Goal: Information Seeking & Learning: Learn about a topic

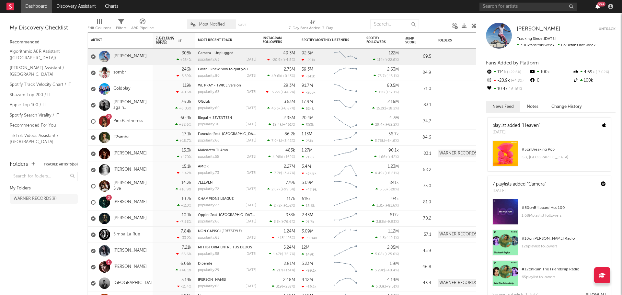
click at [596, 8] on icon "button" at bounding box center [597, 6] width 5 height 5
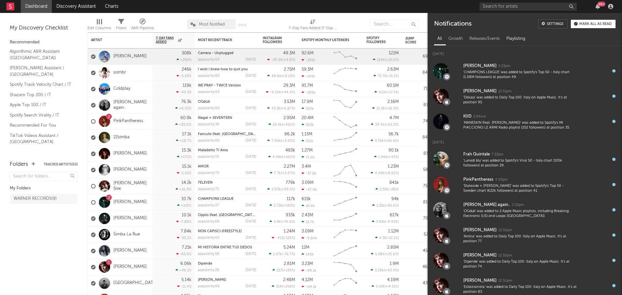
click at [511, 37] on div "Playlisting" at bounding box center [516, 38] width 26 height 11
click at [520, 42] on div "Playlisting" at bounding box center [516, 38] width 26 height 11
click at [591, 20] on button "Mark all as read" at bounding box center [593, 24] width 45 height 8
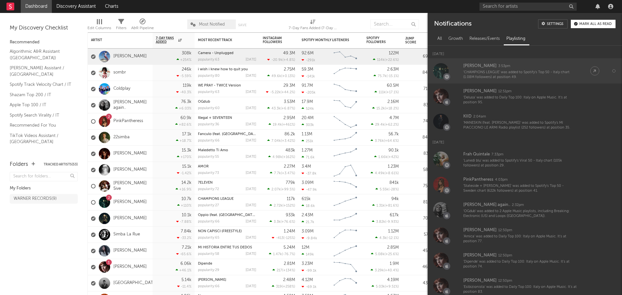
click at [468, 64] on div "[PERSON_NAME]" at bounding box center [479, 66] width 33 height 8
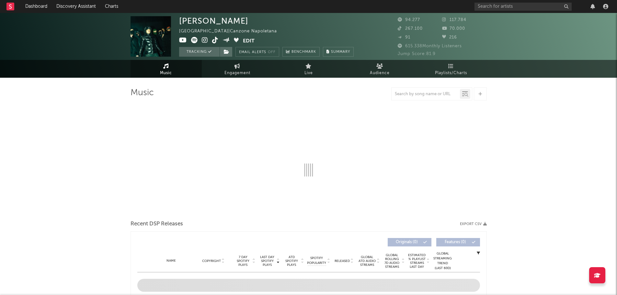
select select "6m"
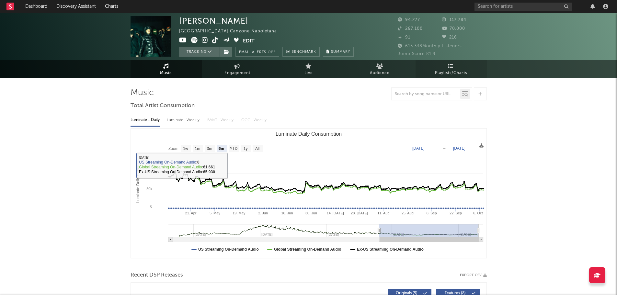
click at [461, 73] on span "Playlists/Charts" at bounding box center [451, 73] width 32 height 8
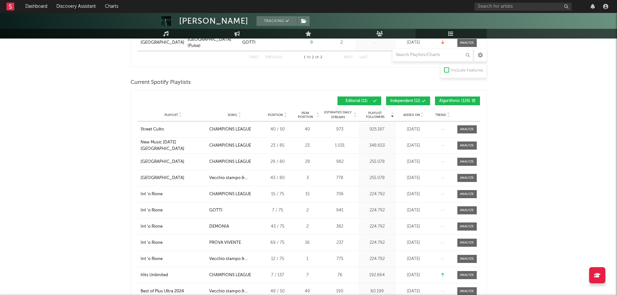
scroll to position [162, 0]
drag, startPoint x: 415, startPoint y: 99, endPoint x: 442, endPoint y: 99, distance: 27.5
click at [416, 99] on span "Independent ( 11 )" at bounding box center [405, 101] width 30 height 4
click at [444, 99] on span "Algorithmic ( 126 )" at bounding box center [454, 101] width 31 height 4
click at [422, 112] on icon at bounding box center [422, 113] width 3 height 3
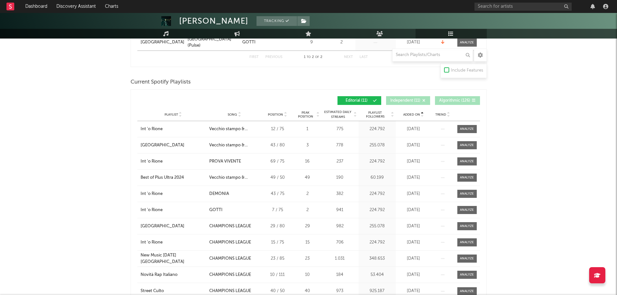
click at [418, 113] on span "Added On" at bounding box center [411, 115] width 17 height 4
